Goal: Transaction & Acquisition: Subscribe to service/newsletter

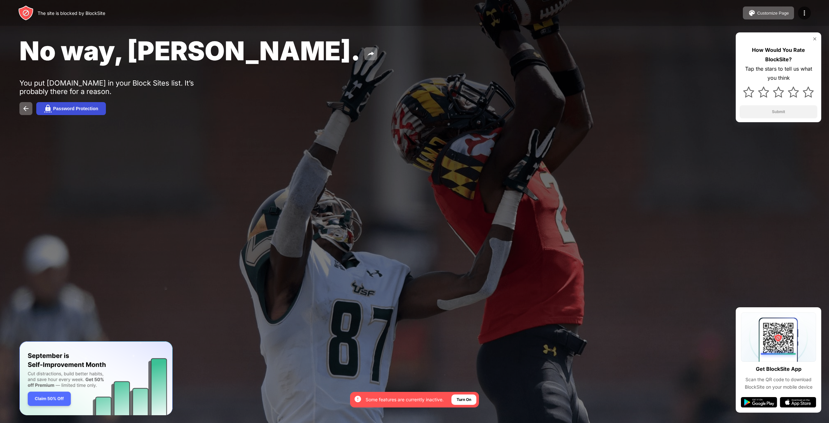
click at [97, 107] on div "Password Protection" at bounding box center [75, 108] width 45 height 5
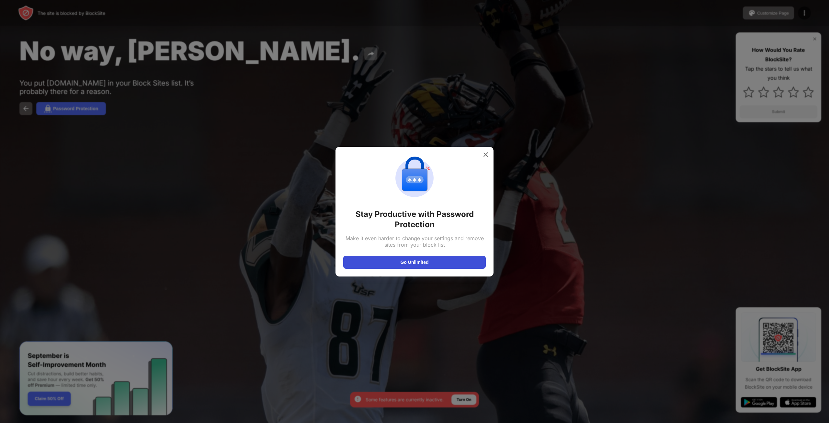
click at [440, 262] on button "Go Unlimited" at bounding box center [414, 262] width 143 height 13
click at [487, 153] on img at bounding box center [486, 154] width 6 height 6
